Goal: Information Seeking & Learning: Learn about a topic

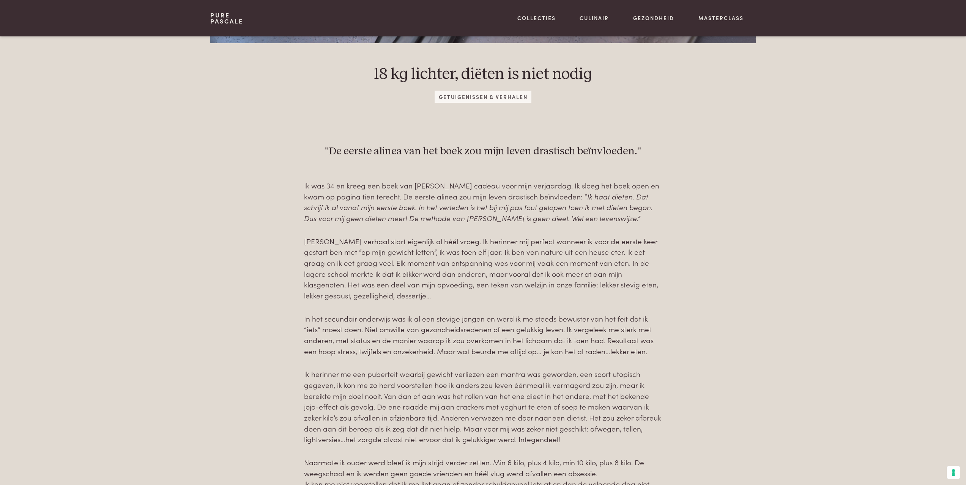
scroll to position [304, 0]
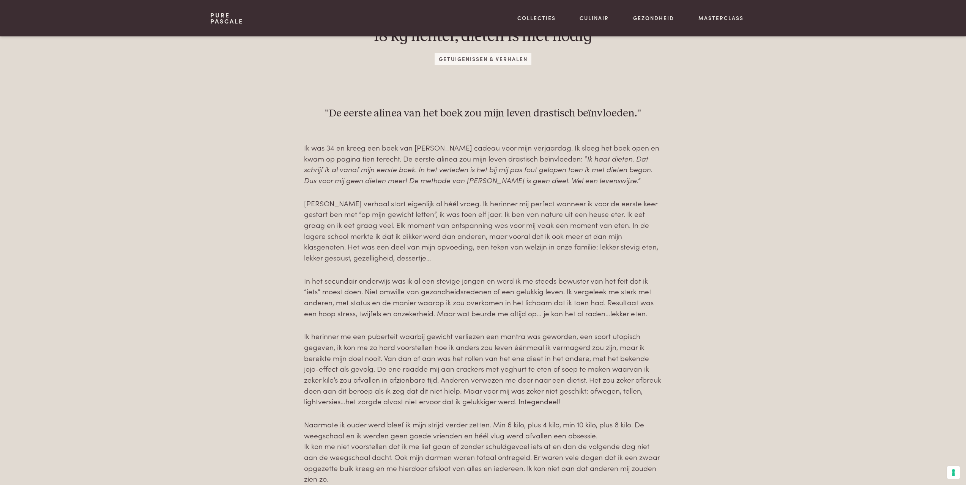
click at [221, 321] on div "Ik was 34 en kreeg een boek van [PERSON_NAME] cadeau voor mijn verjaardag. Ik s…" at bounding box center [482, 474] width 545 height 664
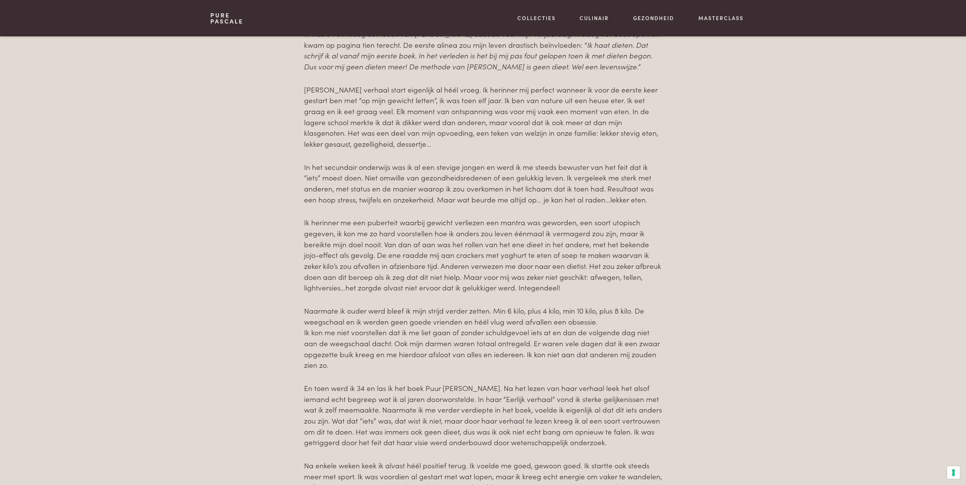
scroll to position [455, 0]
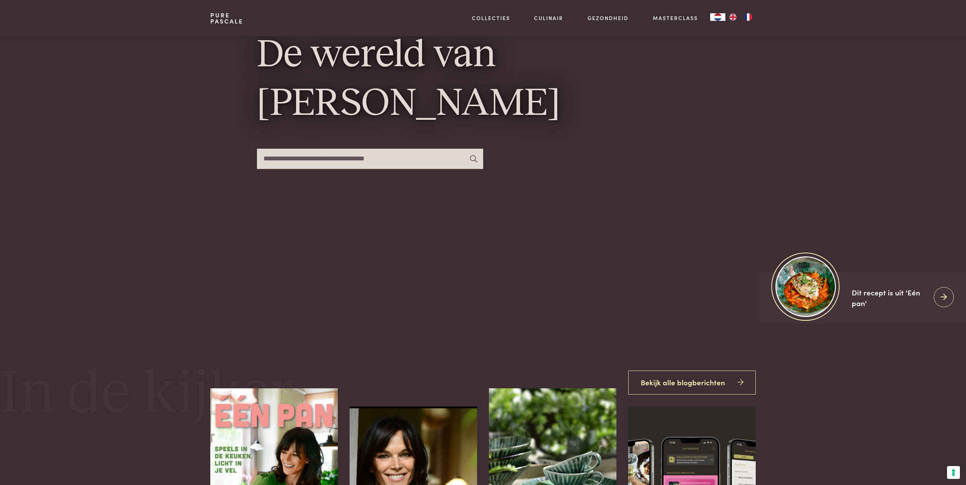
scroll to position [114, 0]
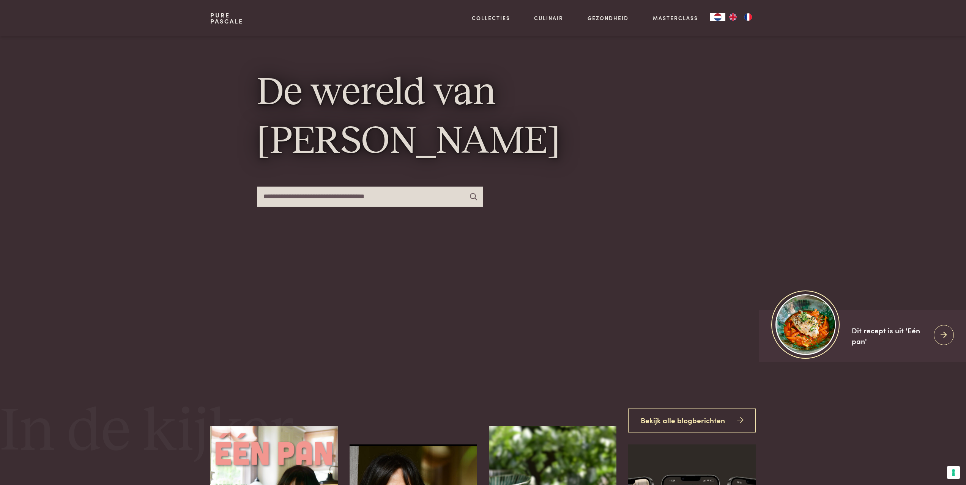
click at [327, 195] on input "text" at bounding box center [370, 197] width 226 height 20
type input "******"
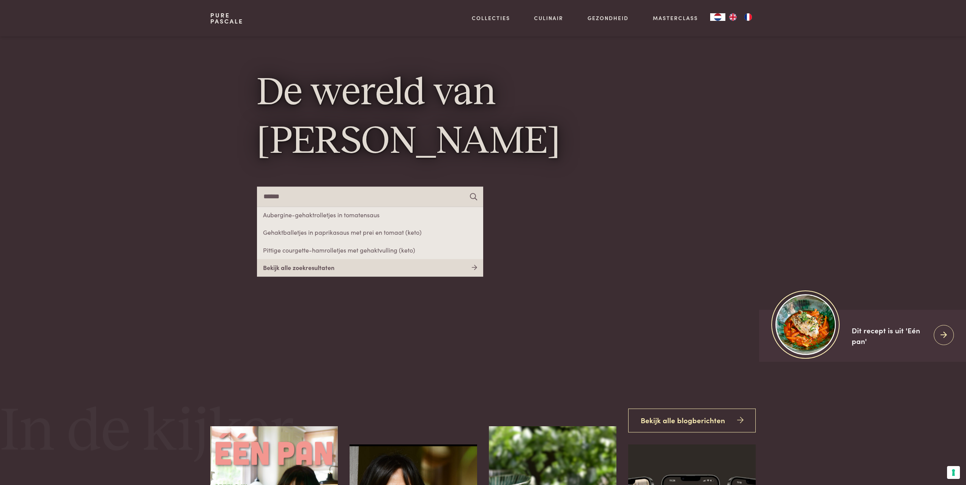
click at [321, 264] on link "Bekijk alle zoekresultaten" at bounding box center [370, 267] width 226 height 17
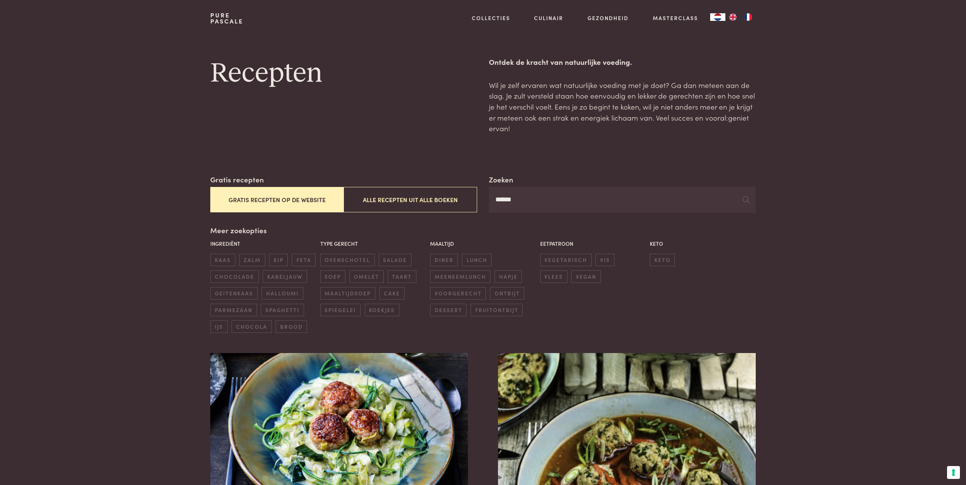
click at [301, 198] on button "Gratis recepten op de website" at bounding box center [276, 199] width 133 height 25
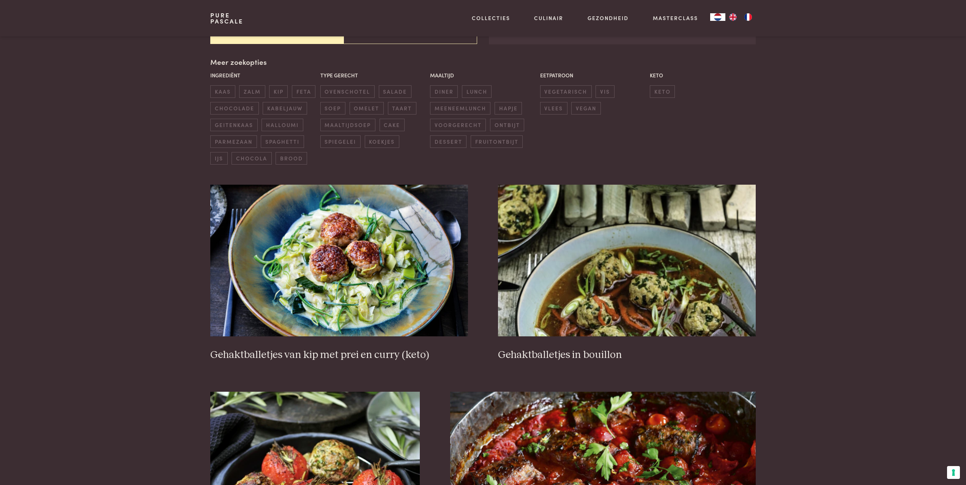
scroll to position [174, 0]
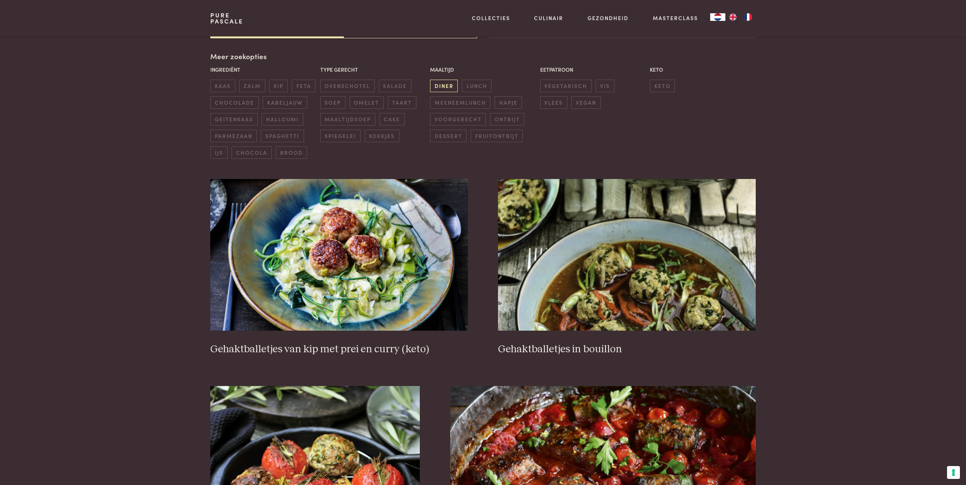
click at [444, 83] on span "diner" at bounding box center [444, 86] width 28 height 13
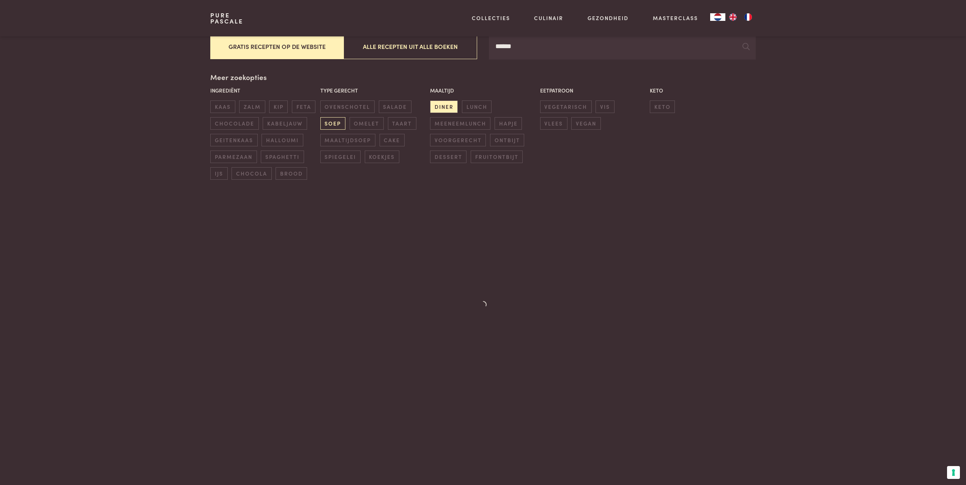
scroll to position [153, 0]
click at [347, 108] on span "ovenschotel" at bounding box center [347, 107] width 54 height 13
click at [567, 118] on span "vlees" at bounding box center [553, 124] width 27 height 13
click at [537, 202] on div at bounding box center [483, 310] width 136 height 221
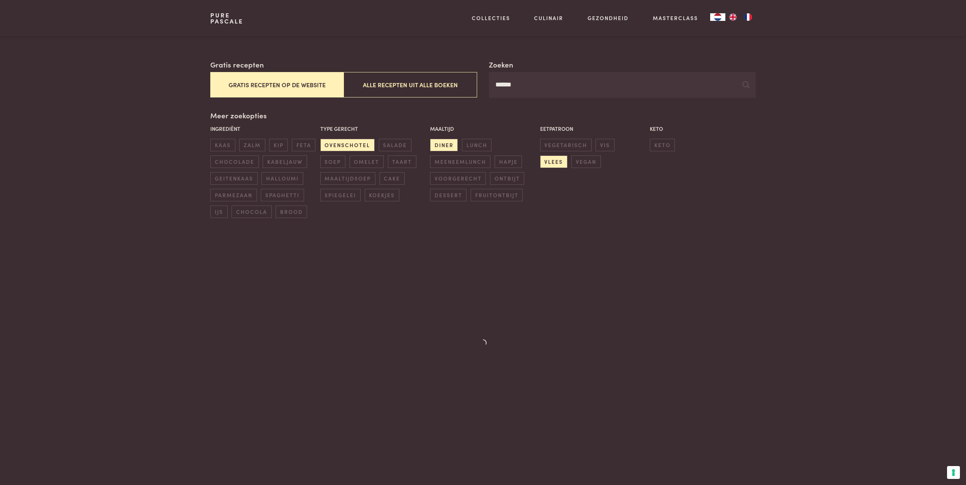
click at [476, 341] on div at bounding box center [483, 348] width 136 height 221
click at [528, 83] on input "******" at bounding box center [622, 85] width 266 height 26
type input "**********"
click at [502, 318] on div at bounding box center [483, 348] width 136 height 221
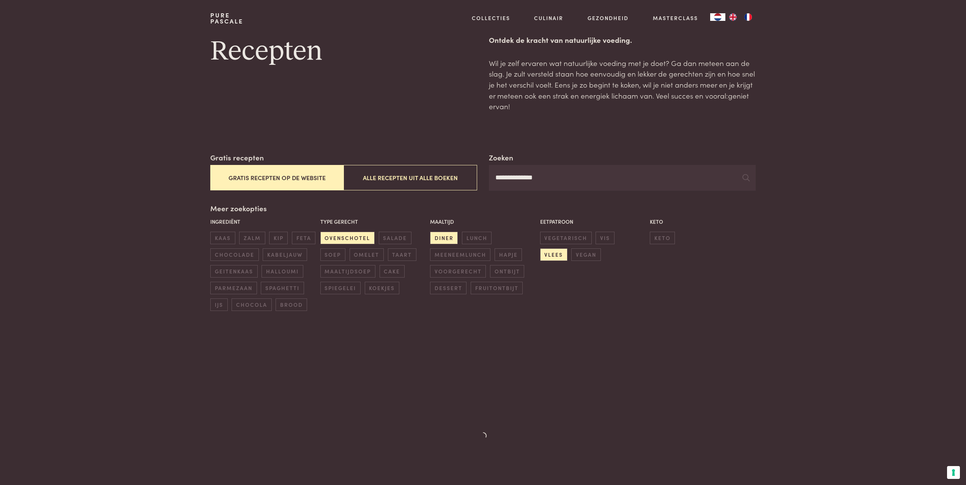
scroll to position [0, 0]
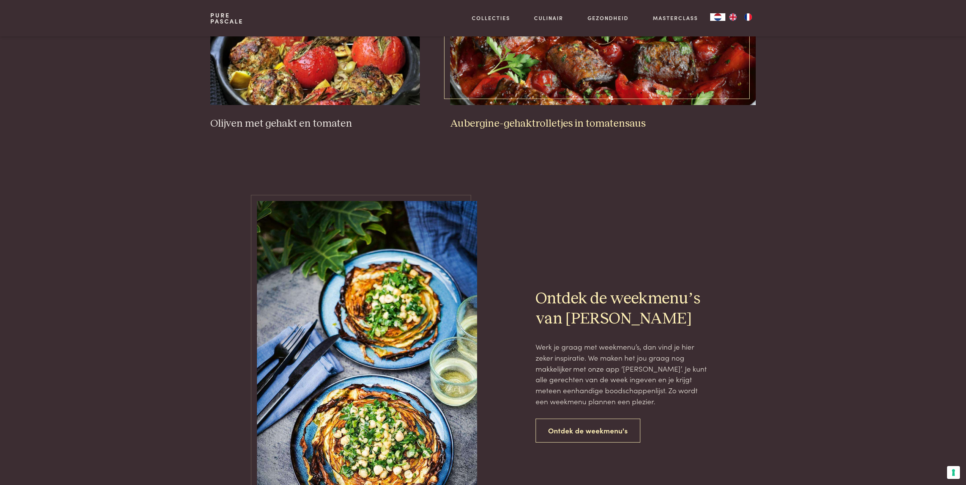
scroll to position [721, 0]
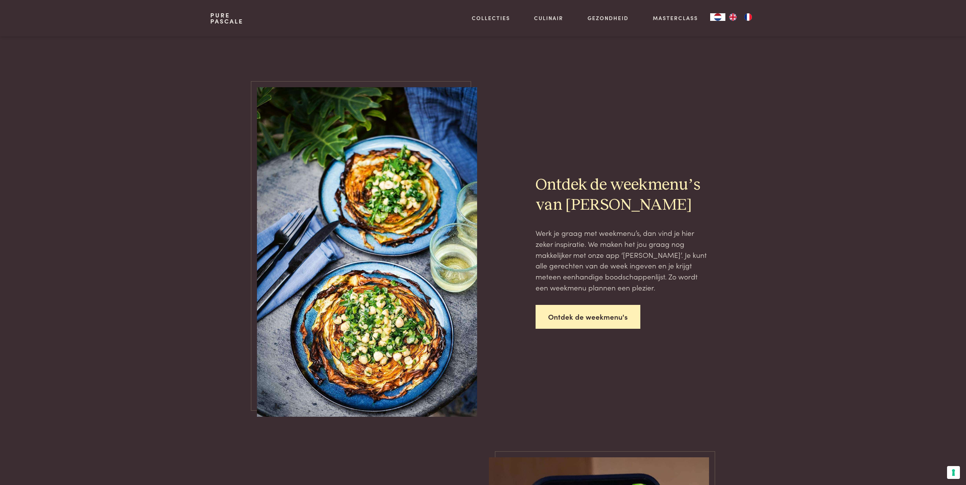
click at [611, 321] on link "Ontdek de weekmenu's" at bounding box center [587, 317] width 105 height 24
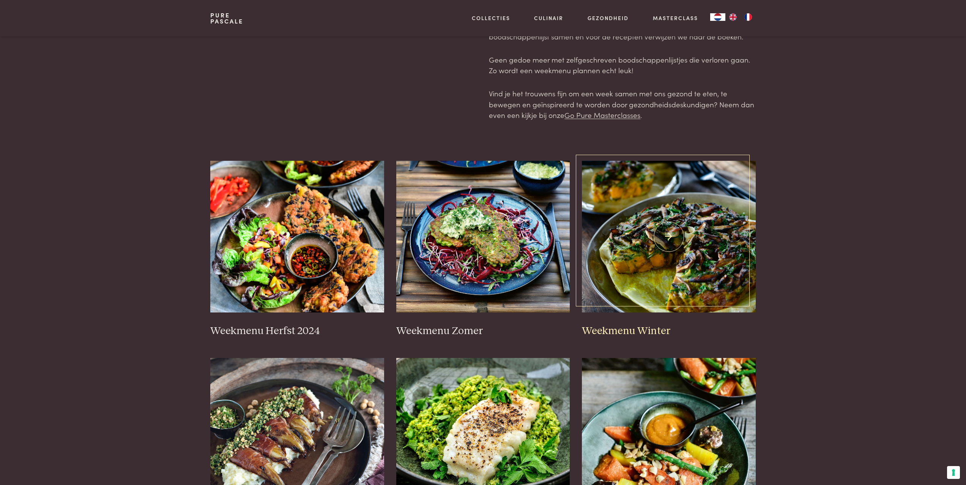
scroll to position [114, 0]
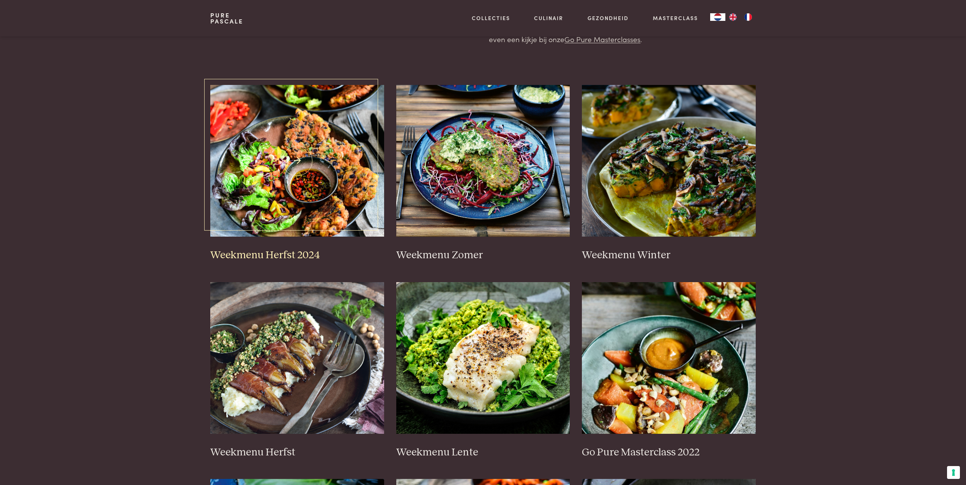
click at [285, 190] on img at bounding box center [297, 161] width 174 height 152
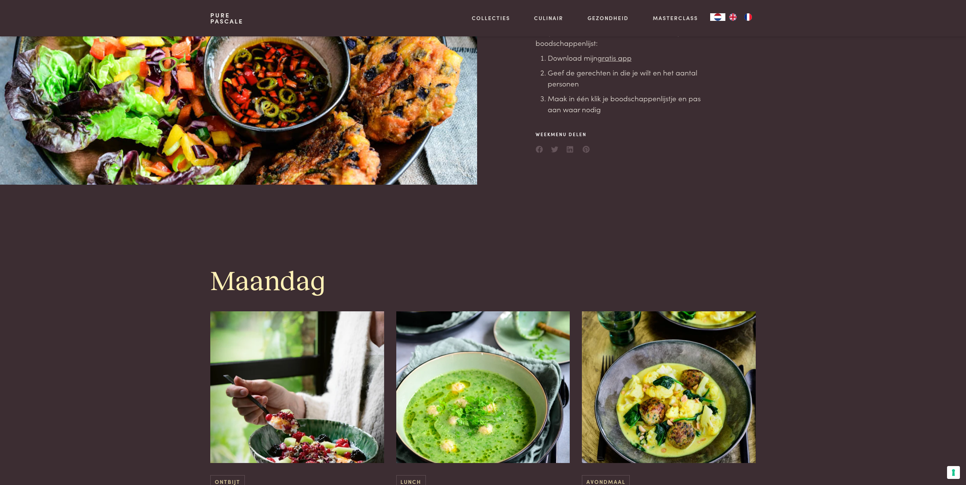
scroll to position [379, 0]
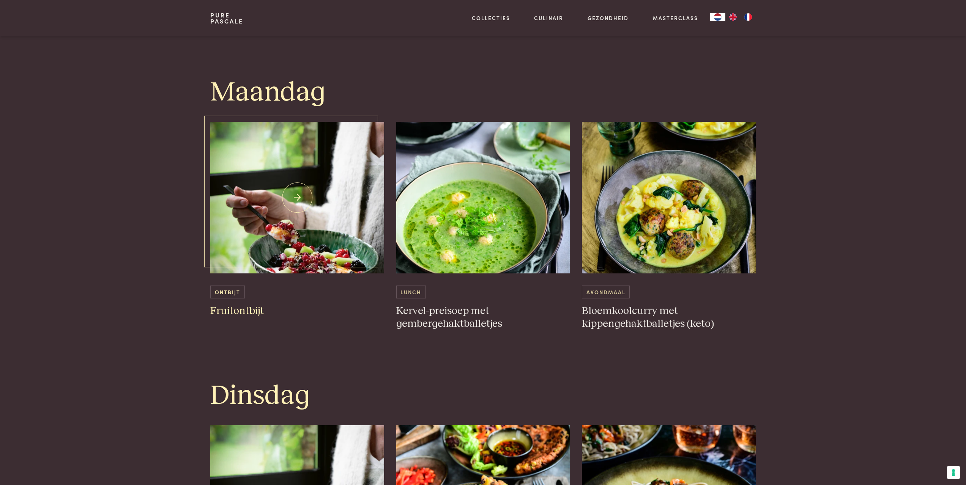
click at [299, 196] on img at bounding box center [297, 198] width 174 height 152
click at [630, 313] on h3 "Bloemkoolcurry met kippengehaktballetjes (keto)" at bounding box center [669, 318] width 174 height 26
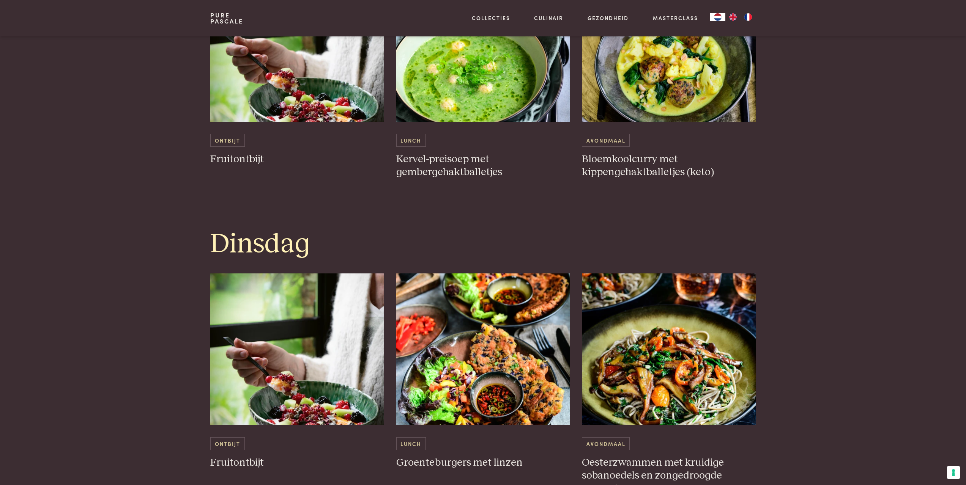
scroll to position [645, 0]
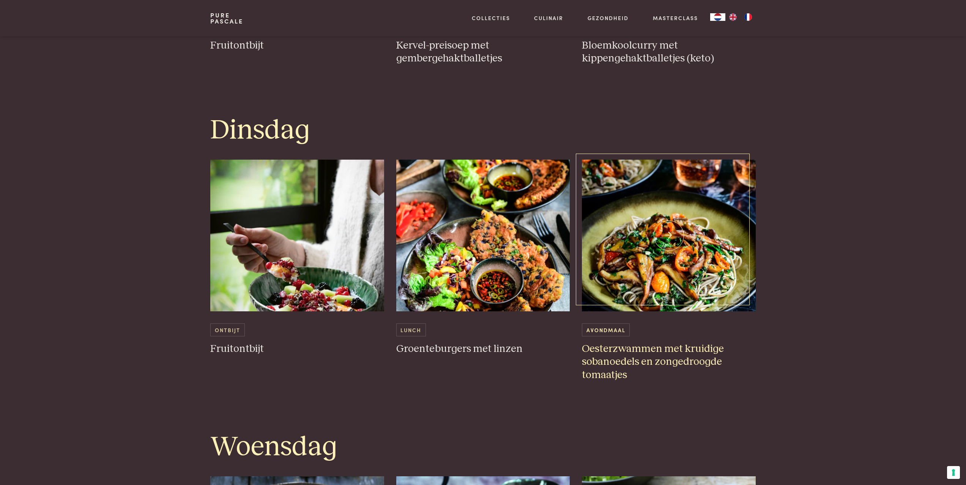
click at [668, 272] on img at bounding box center [669, 236] width 174 height 152
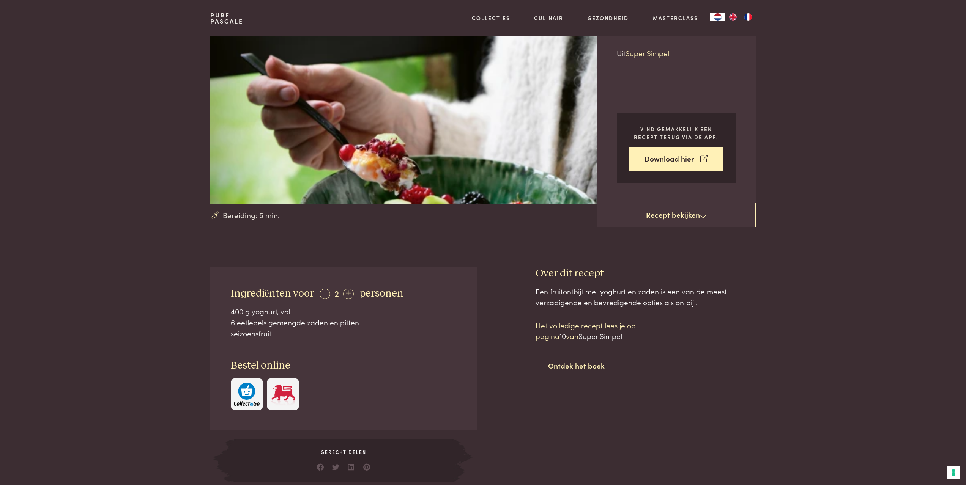
scroll to position [152, 0]
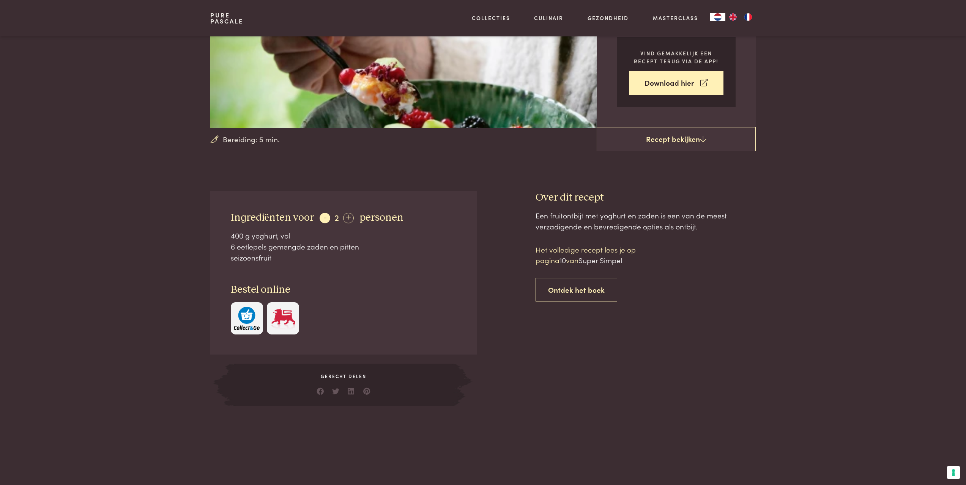
click at [324, 217] on div "-" at bounding box center [324, 218] width 11 height 11
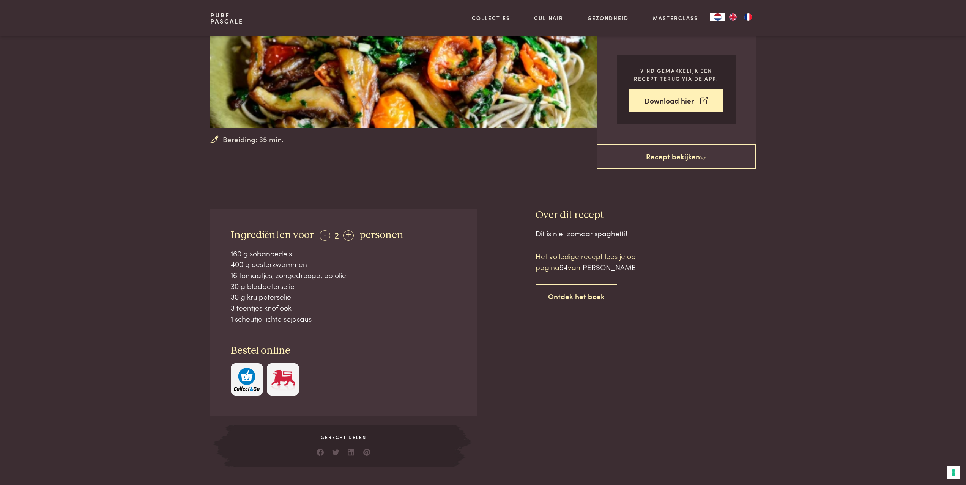
scroll to position [76, 0]
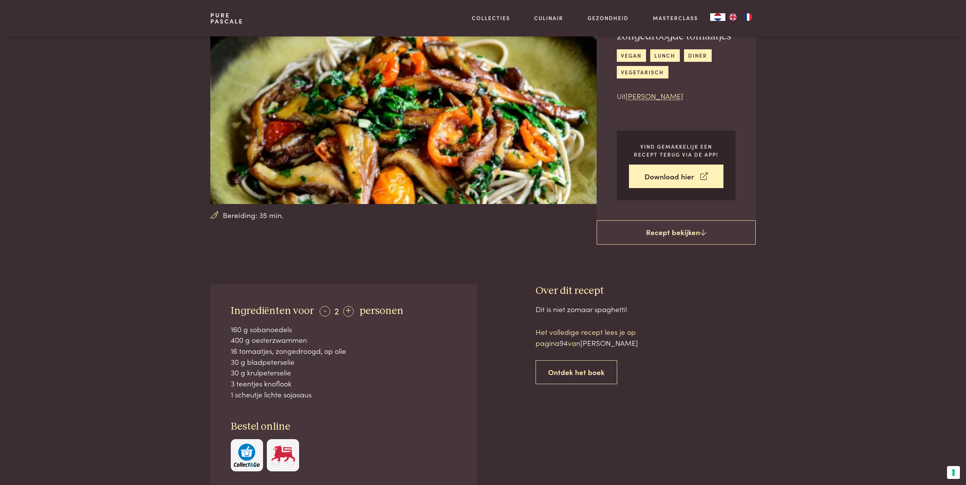
drag, startPoint x: 231, startPoint y: 303, endPoint x: 354, endPoint y: 382, distance: 146.4
click at [374, 393] on div "Ingrediënten voor - 2 + personen 160 g sobanoedels 400 g oesterzwammen 16 tomaa…" at bounding box center [343, 388] width 266 height 207
click at [437, 411] on div "Ingrediënten voor - 2 + personen 160 g sobanoedels 400 g oesterzwammen 16 tomaa…" at bounding box center [343, 388] width 266 height 207
drag, startPoint x: 229, startPoint y: 326, endPoint x: 312, endPoint y: 397, distance: 109.3
click at [313, 404] on div "Ingrediënten voor - 2 + personen 160 g sobanoedels 400 g oesterzwammen 16 tomaa…" at bounding box center [343, 388] width 266 height 207
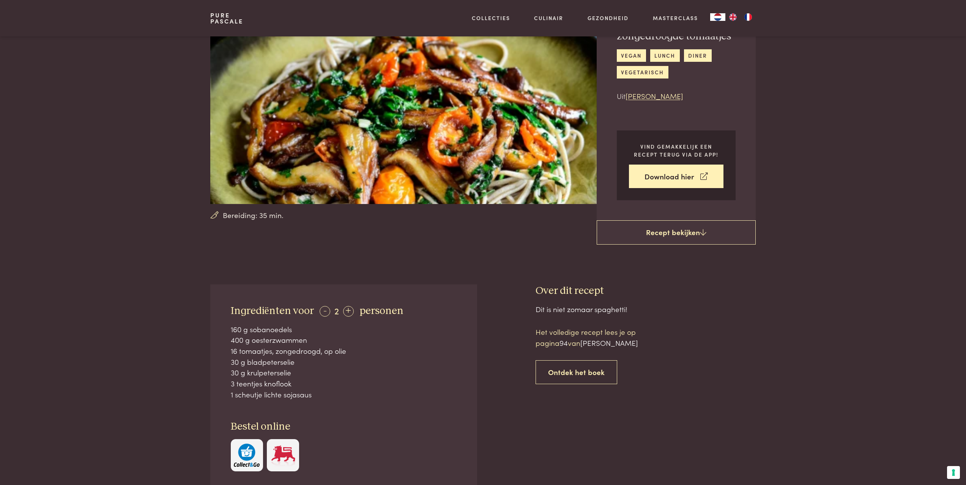
copy div "160 g sobanoedels 400 g oesterzwammen 16 tomaatjes, zongedroogd, op olie 30 g b…"
click at [252, 459] on img "button" at bounding box center [247, 455] width 26 height 23
drag, startPoint x: 290, startPoint y: 455, endPoint x: 313, endPoint y: 458, distance: 24.1
click at [290, 456] on img at bounding box center [283, 455] width 26 height 23
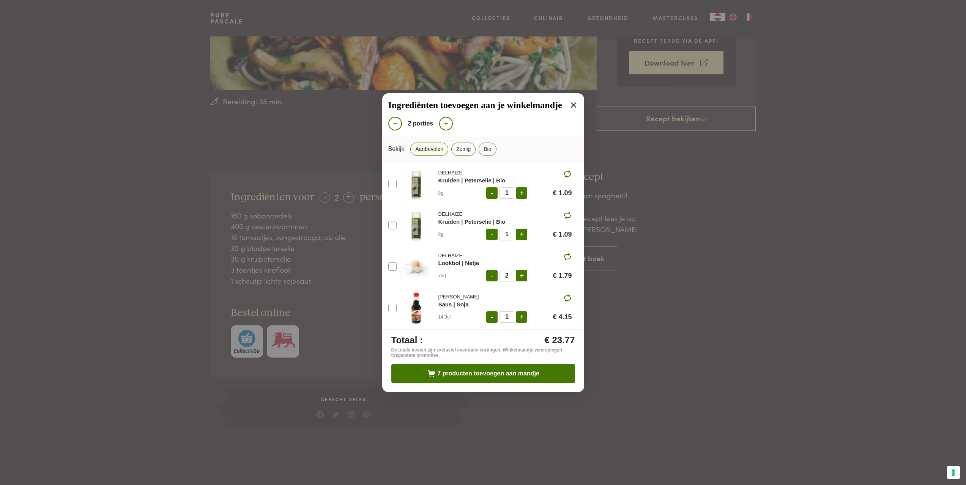
scroll to position [228, 0]
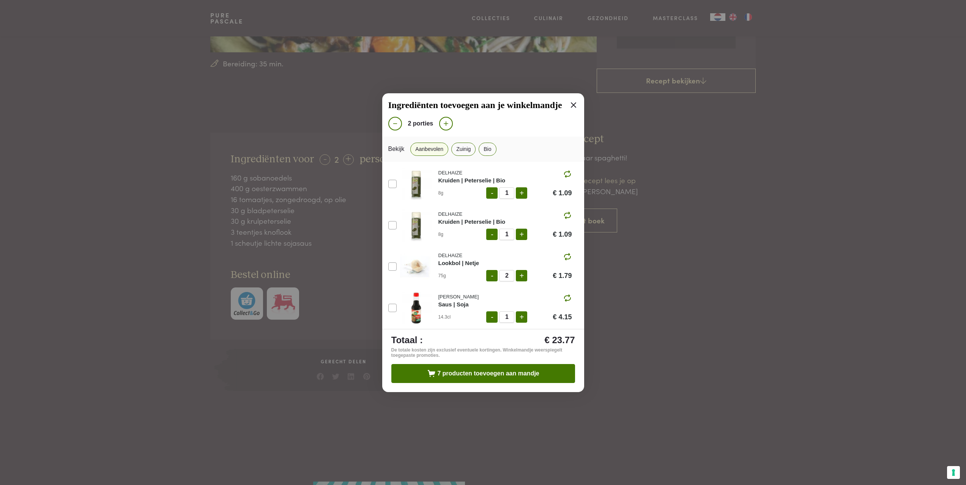
click at [569, 107] on icon at bounding box center [573, 105] width 9 height 9
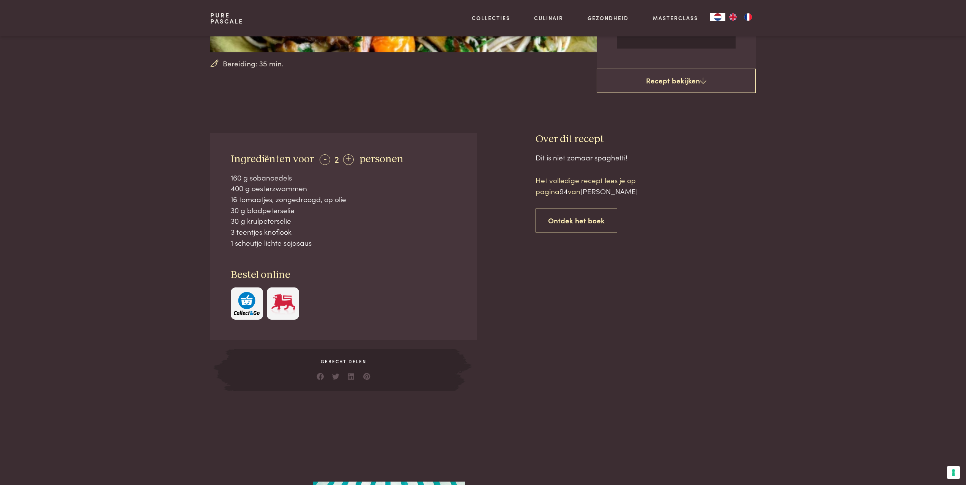
scroll to position [174, 0]
click at [697, 148] on div "Over dit recept Dit is niet zomaar spaghetti! Het volledige recept lees je op p…" at bounding box center [645, 262] width 220 height 258
click at [584, 221] on link "Ontdek het boek" at bounding box center [576, 221] width 82 height 24
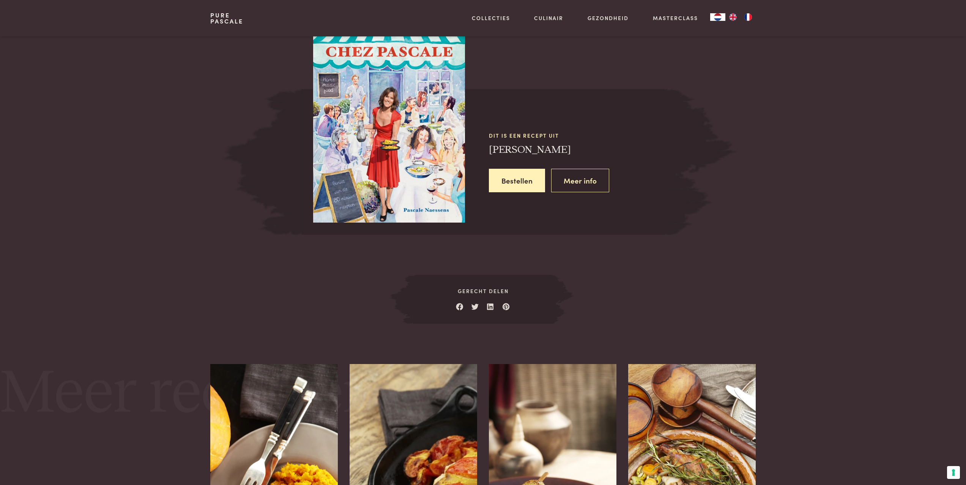
scroll to position [699, 0]
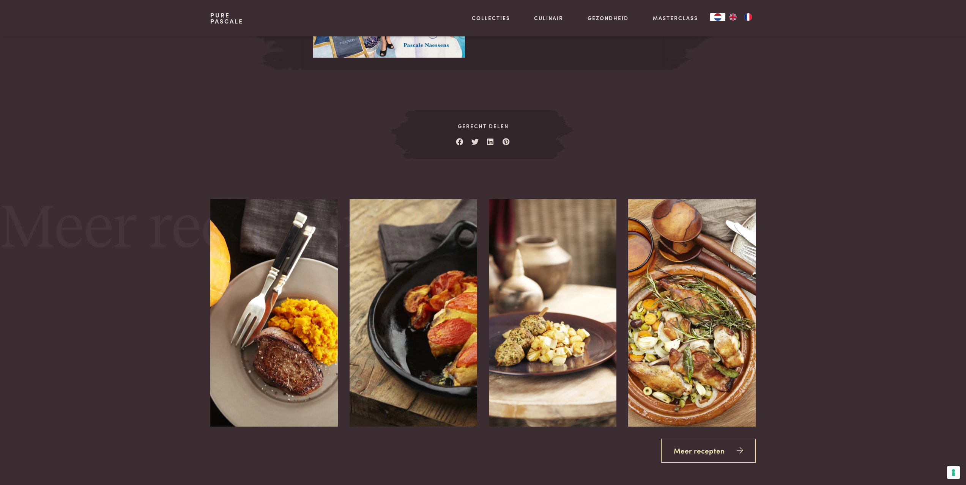
scroll to position [889, 0]
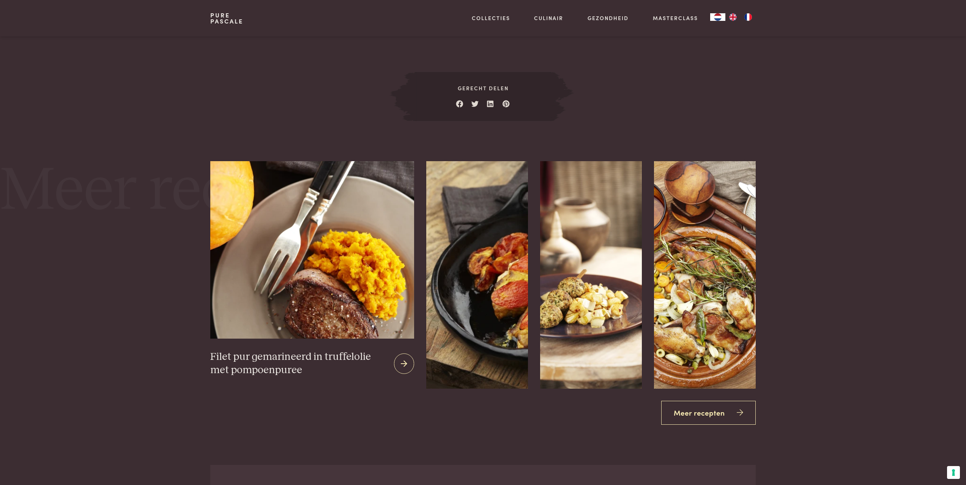
click at [347, 275] on img at bounding box center [311, 249] width 203 height 177
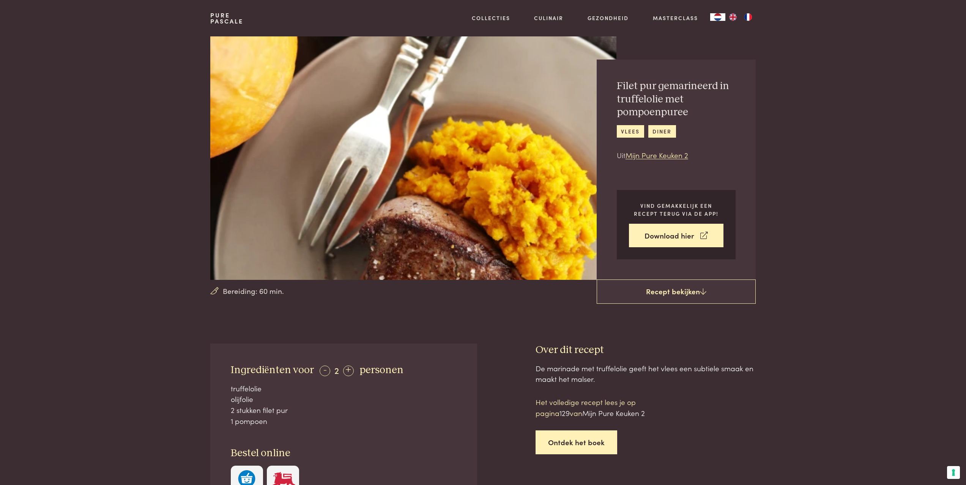
click at [579, 442] on link "Ontdek het boek" at bounding box center [576, 443] width 82 height 24
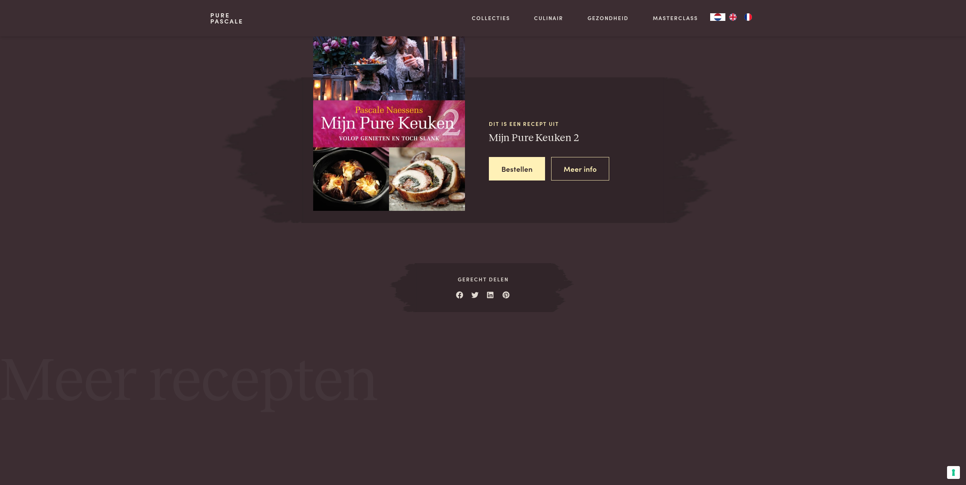
scroll to position [650, 0]
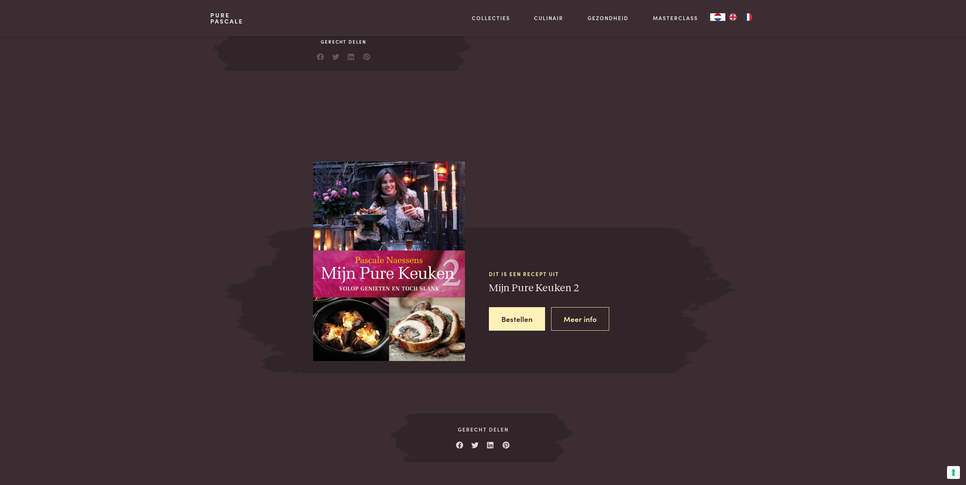
scroll to position [460, 0]
